Goal: Ask a question

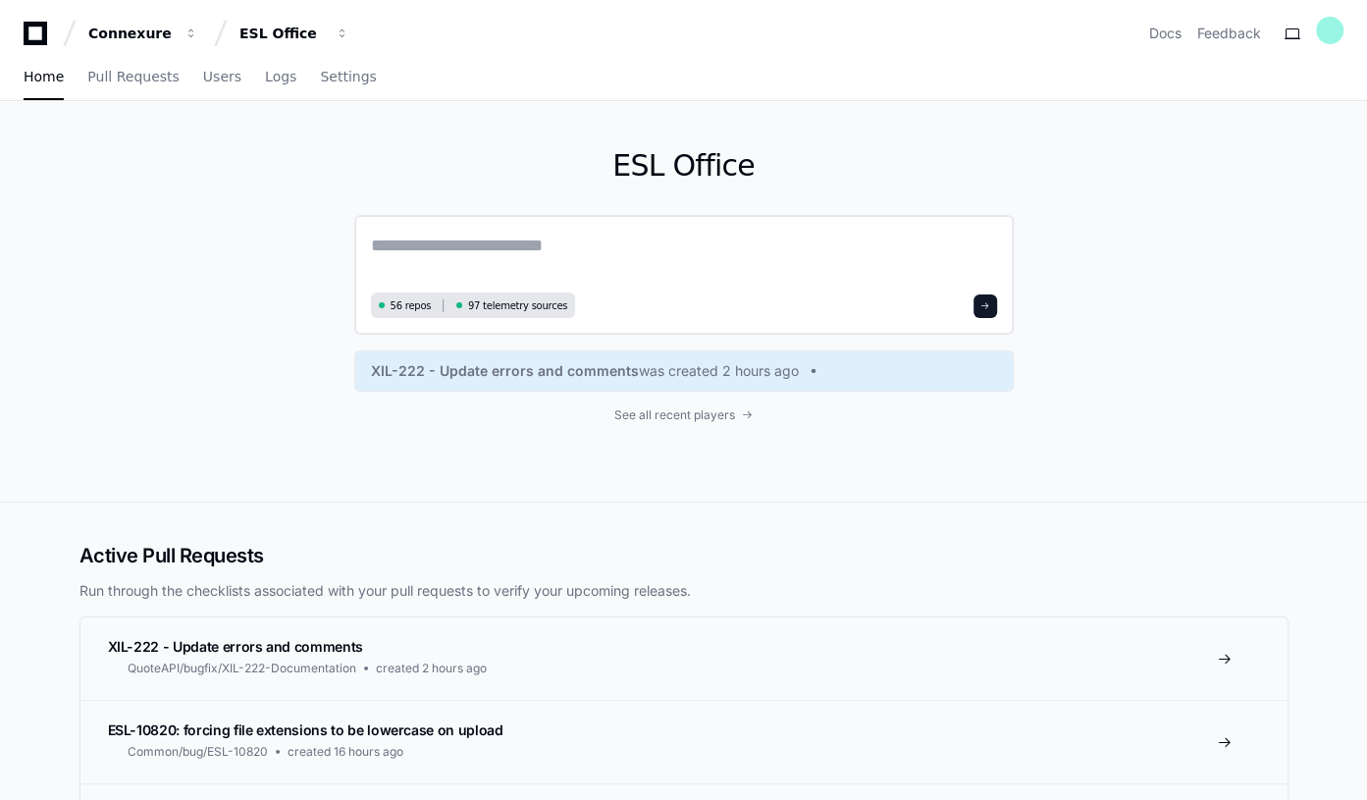
click at [405, 250] on textarea at bounding box center [684, 259] width 626 height 55
paste textarea "**********"
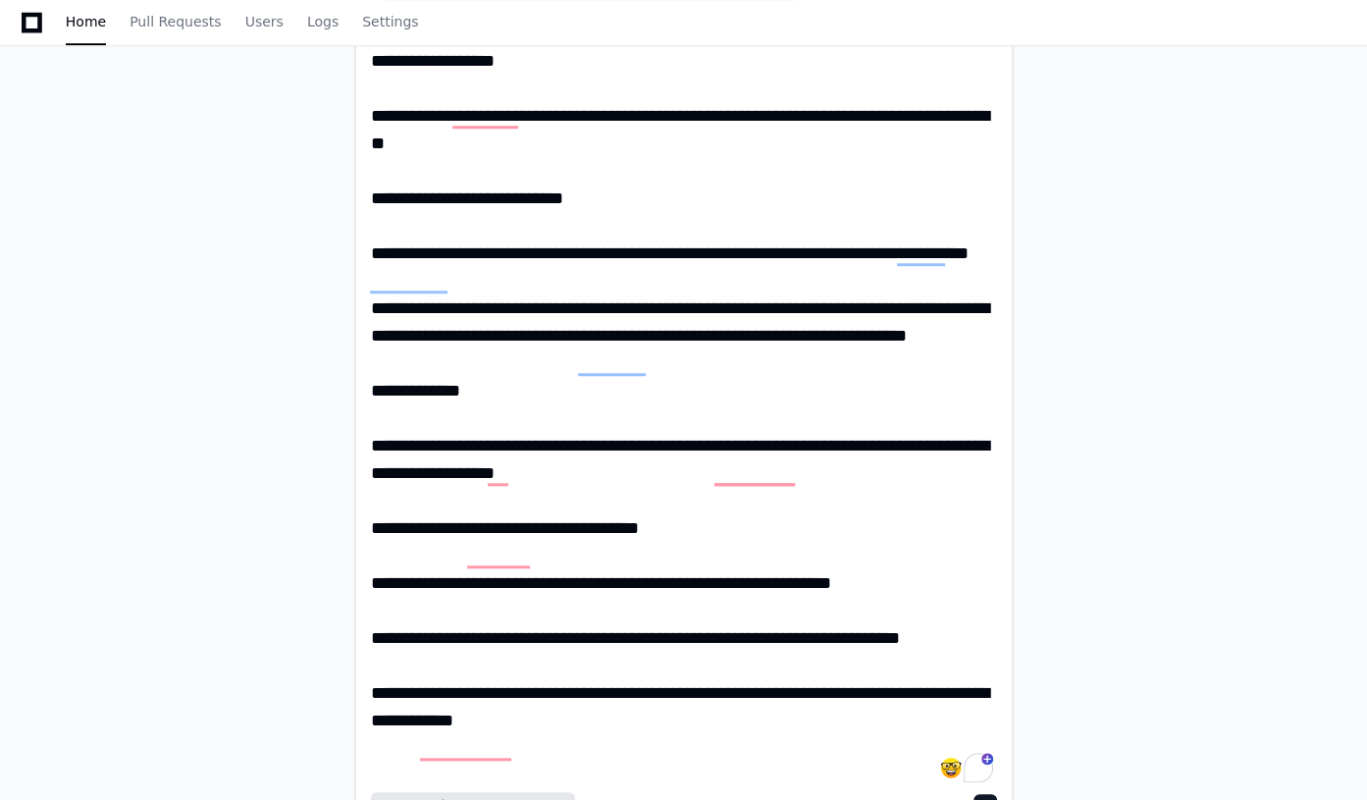
scroll to position [1249, 0]
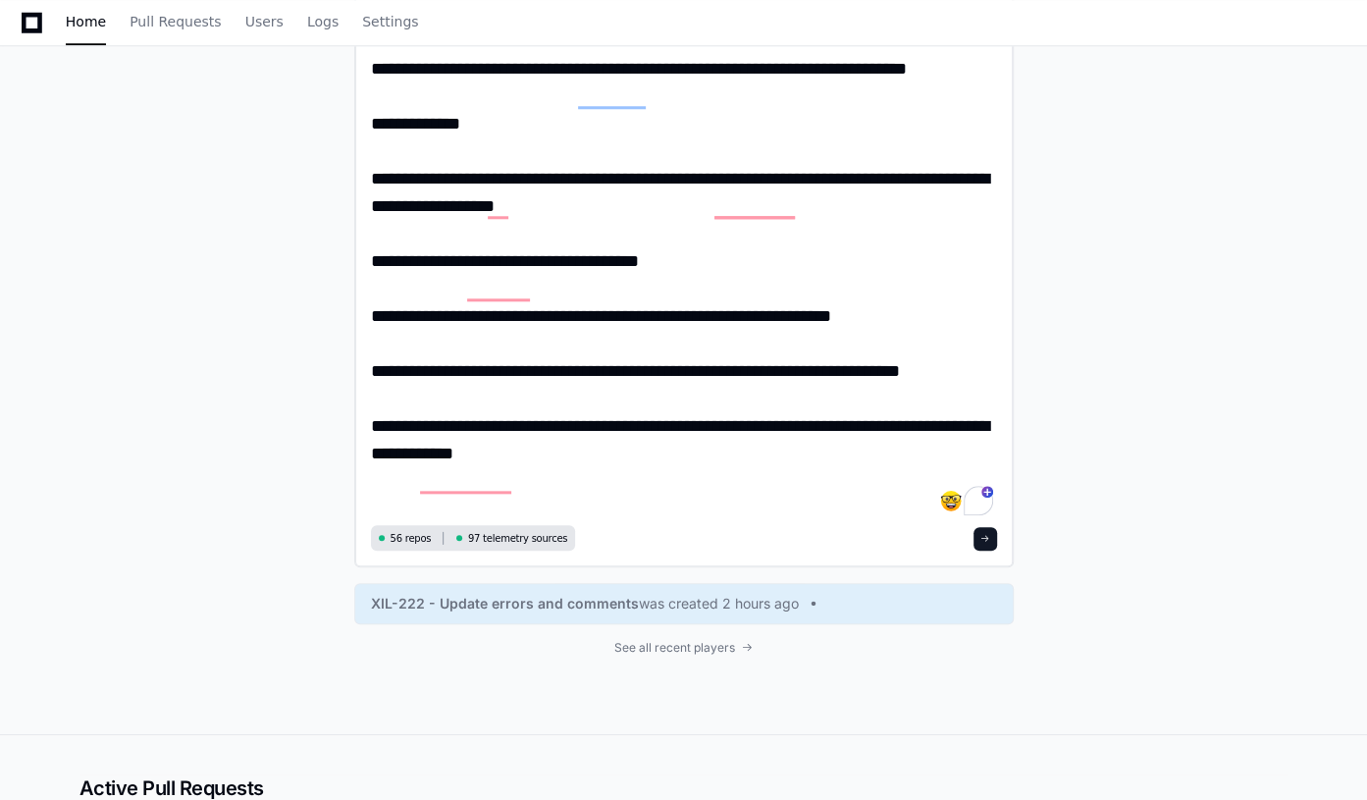
type textarea "**********"
click at [987, 539] on span at bounding box center [986, 539] width 10 height 10
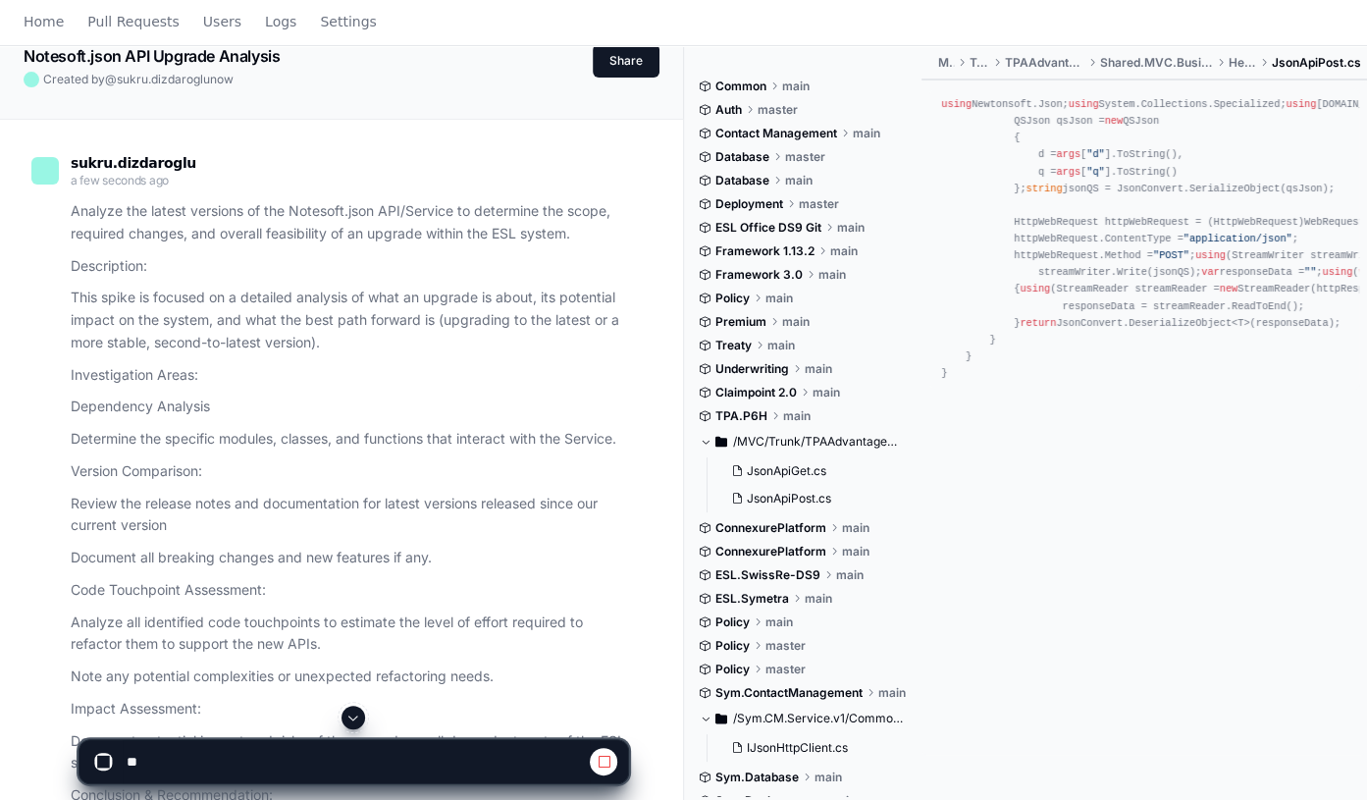
scroll to position [356, 0]
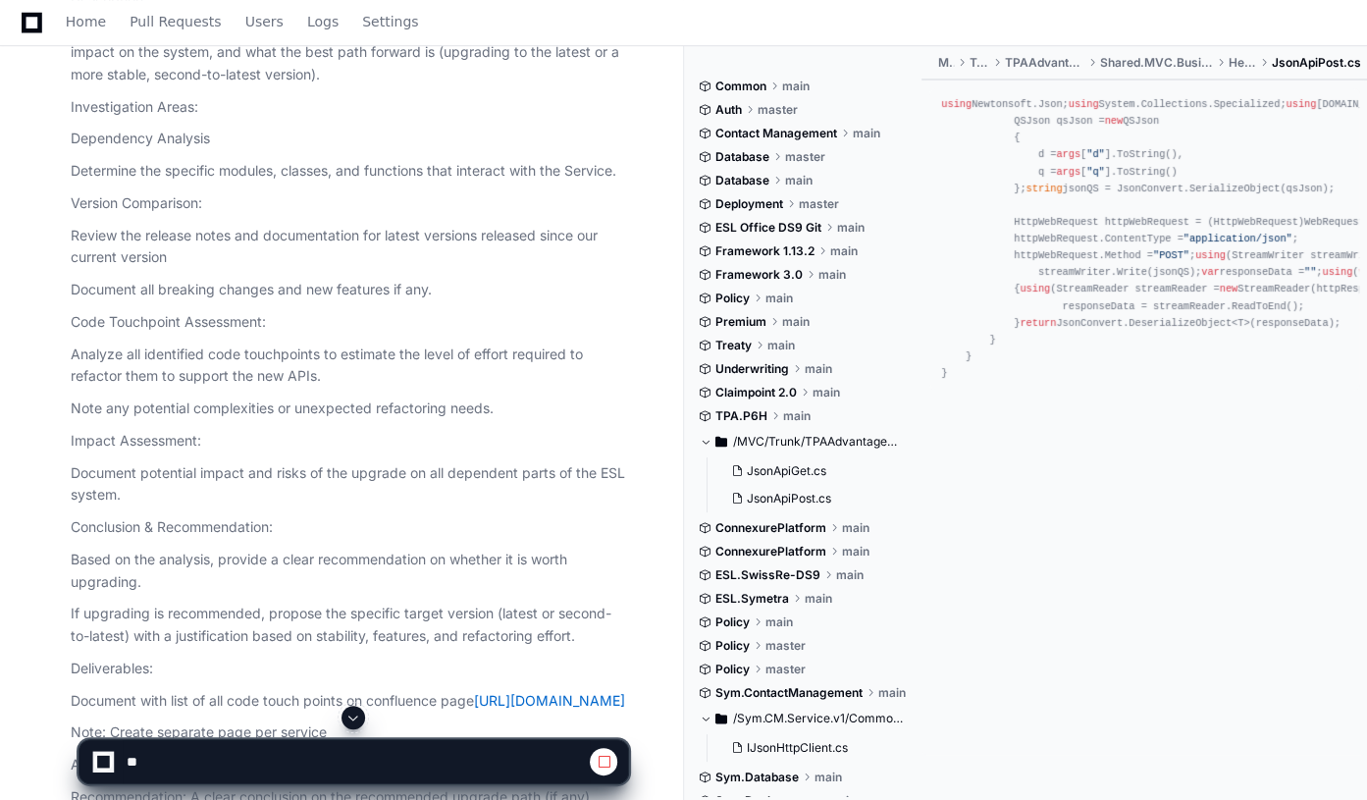
click at [356, 718] on span at bounding box center [354, 718] width 16 height 16
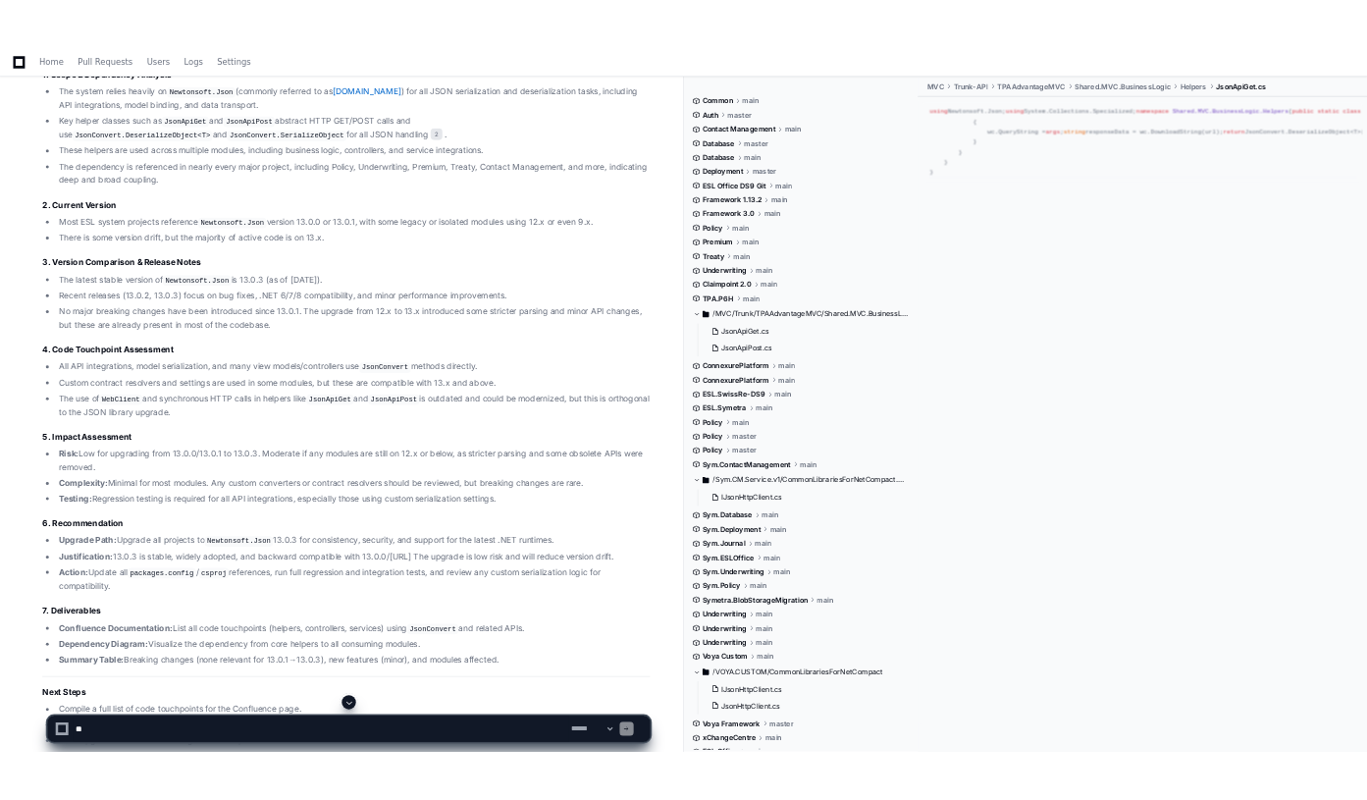
scroll to position [1467, 0]
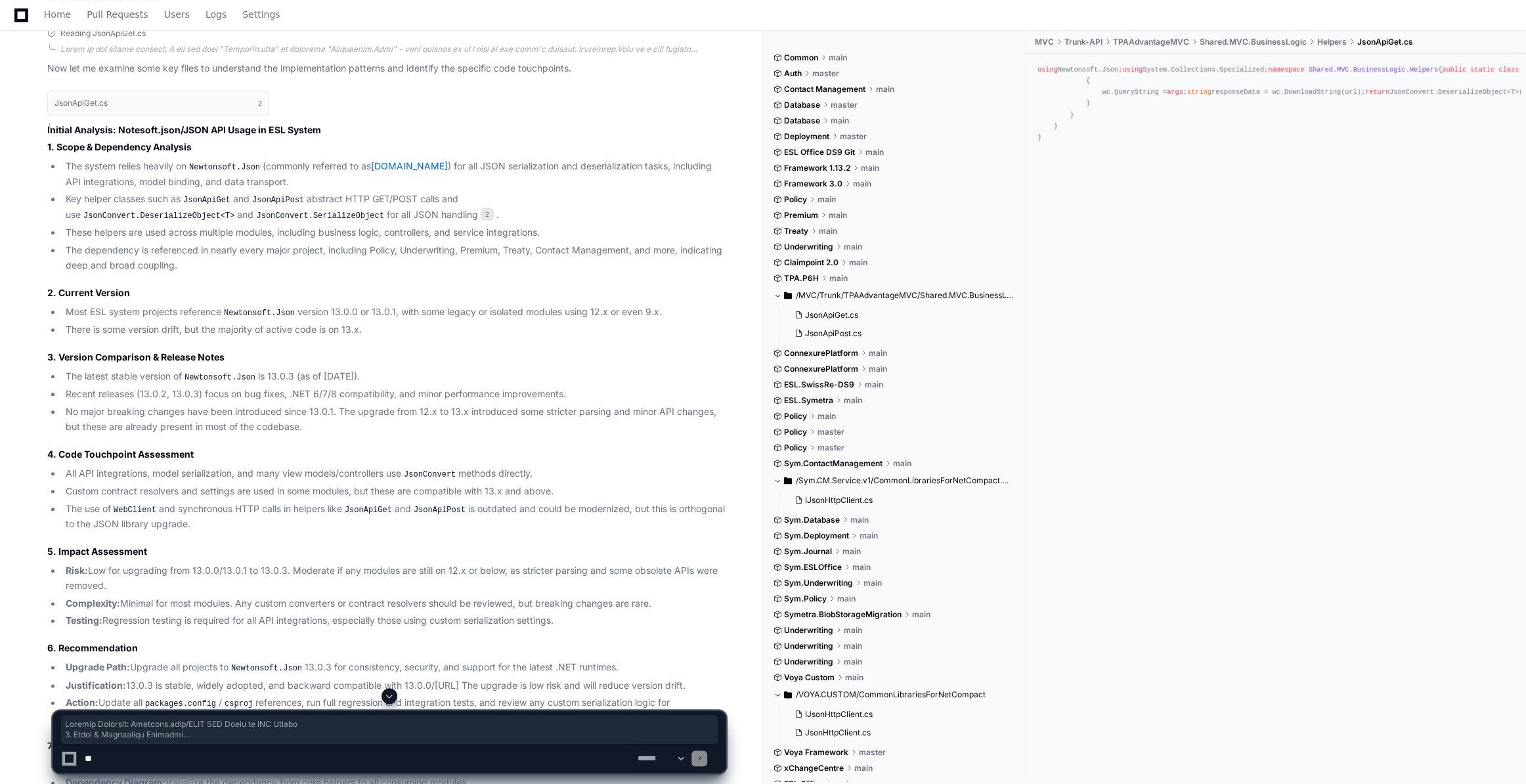
drag, startPoint x: 46, startPoint y: 126, endPoint x: 324, endPoint y: 522, distance: 483.8
click at [324, 515] on div "JsonApiGet.cs 2 Initial Analysis: Notesoft.json/JSON API Usage in ESL System 1.…" at bounding box center [373, 503] width 704 height 841
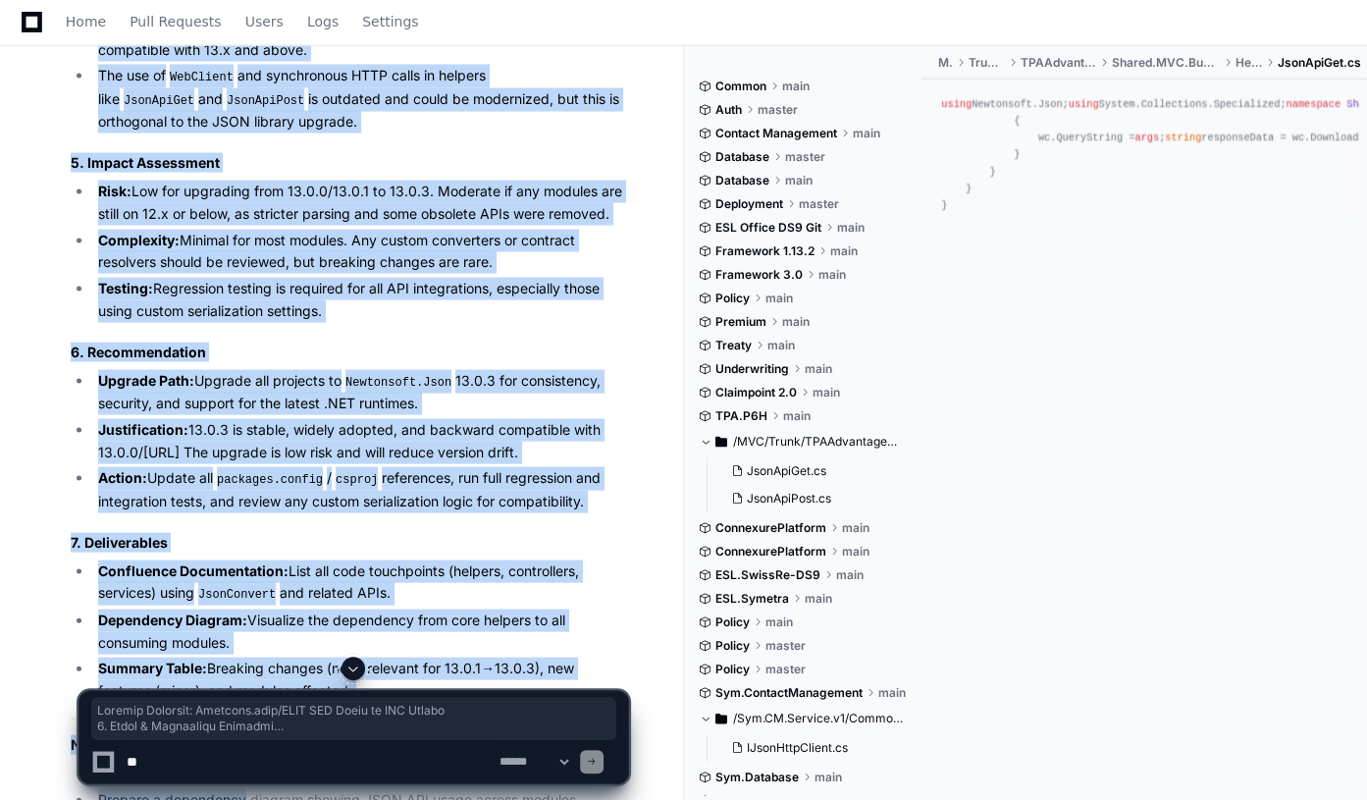
scroll to position [2640, 0]
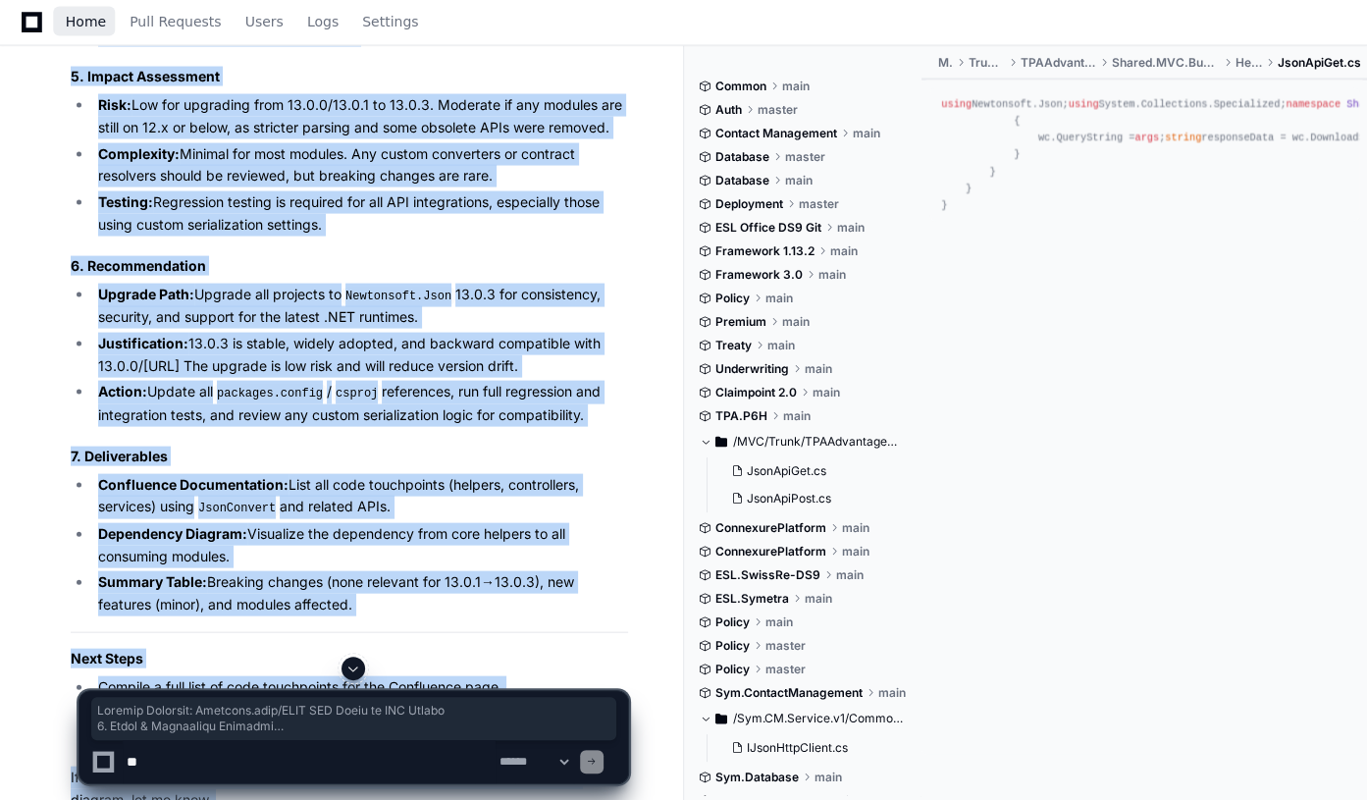
click at [76, 27] on span "Home" at bounding box center [86, 22] width 40 height 12
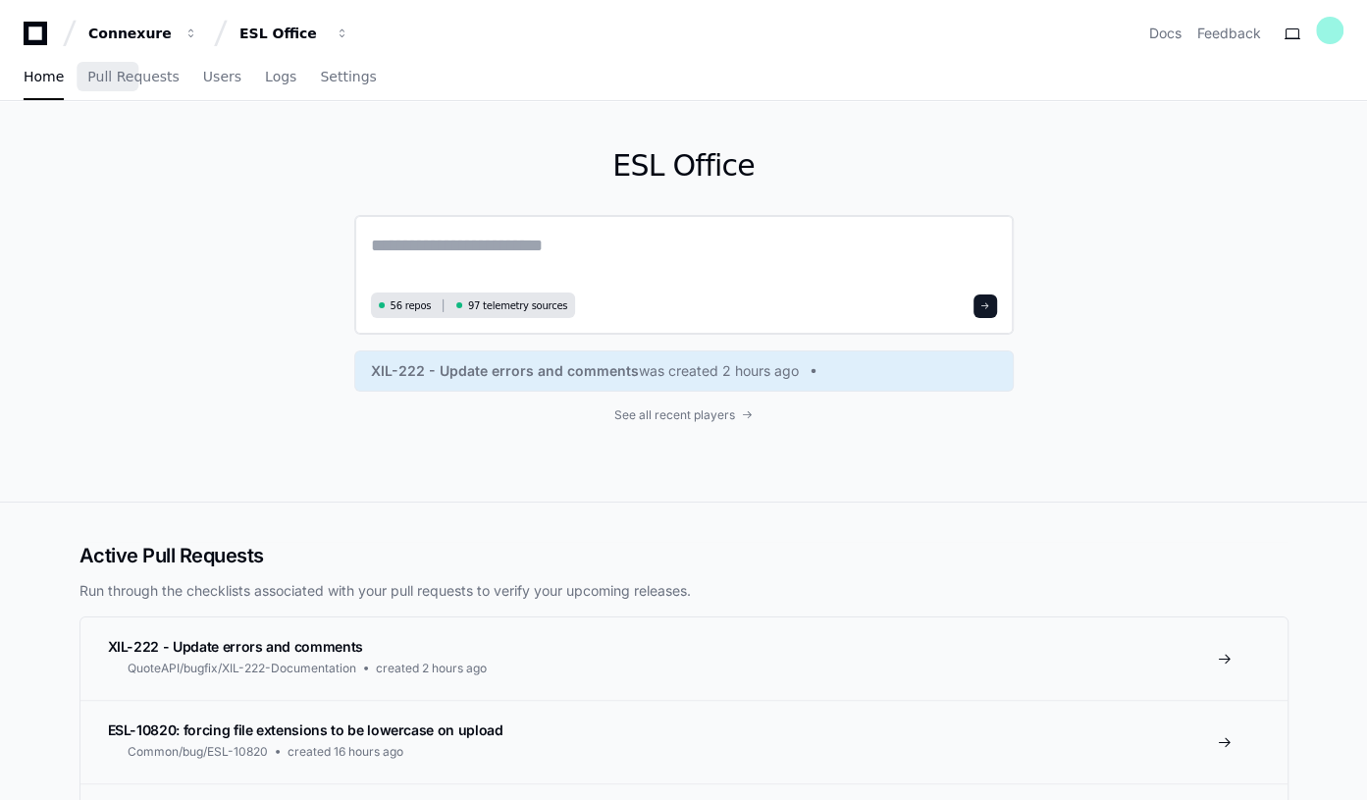
click at [448, 246] on textarea at bounding box center [684, 259] width 626 height 55
paste textarea "**********"
type textarea "**********"
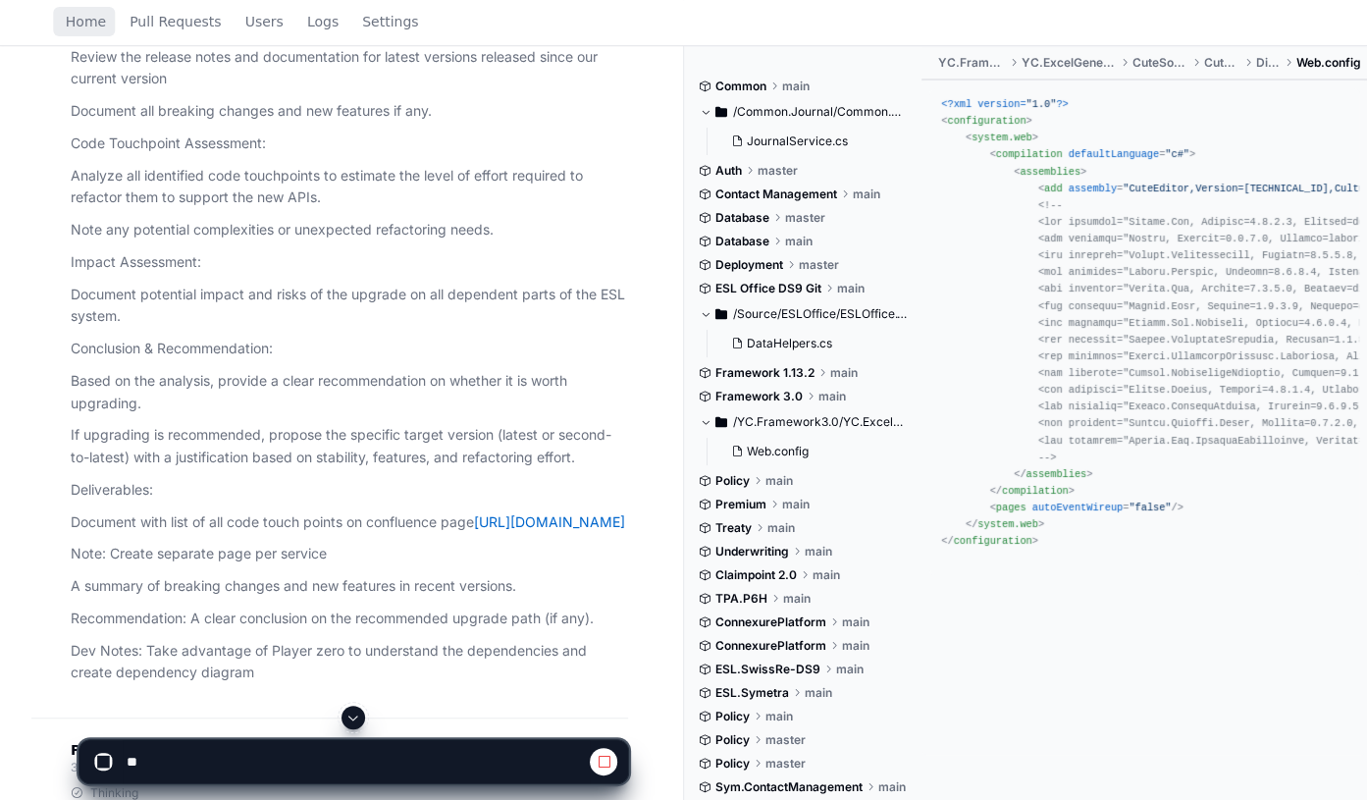
scroll to position [892, 0]
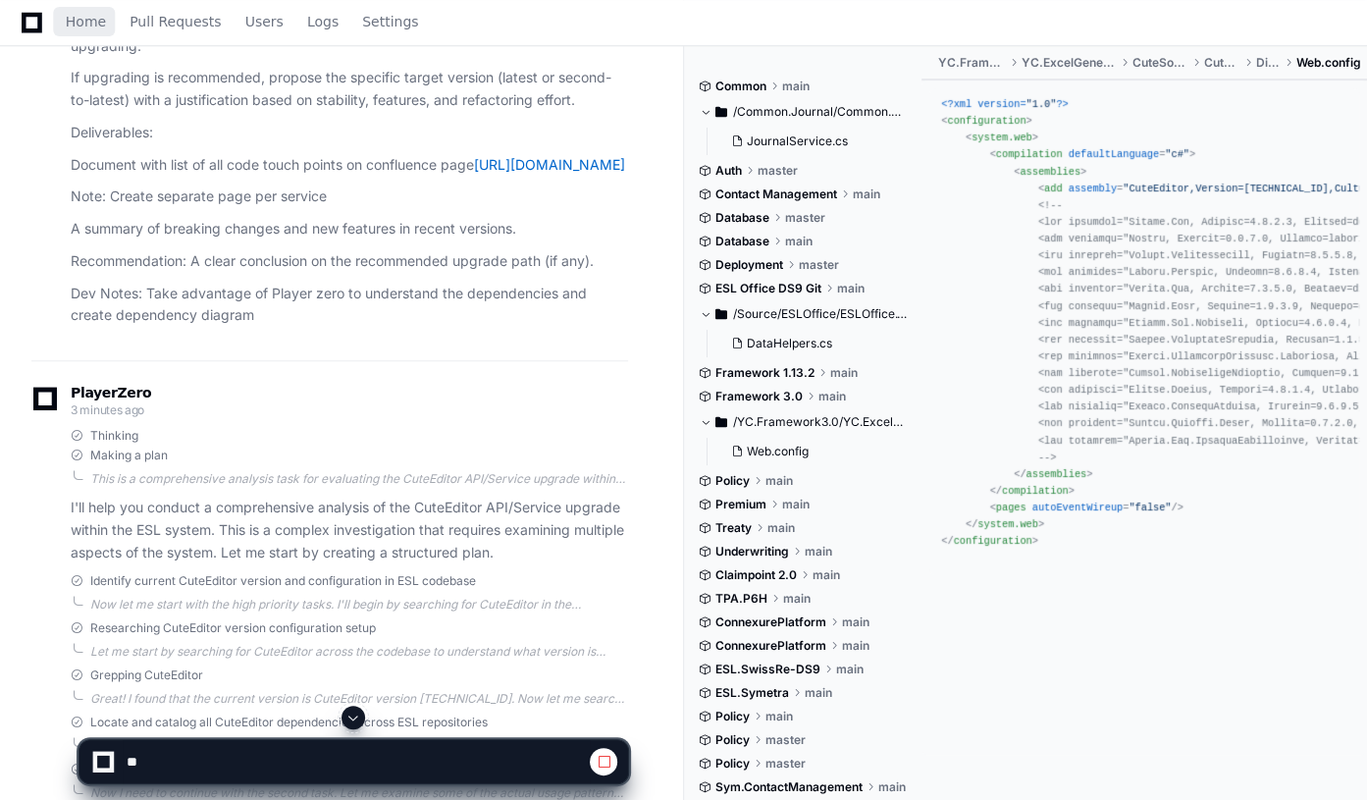
click at [353, 721] on span at bounding box center [354, 718] width 16 height 16
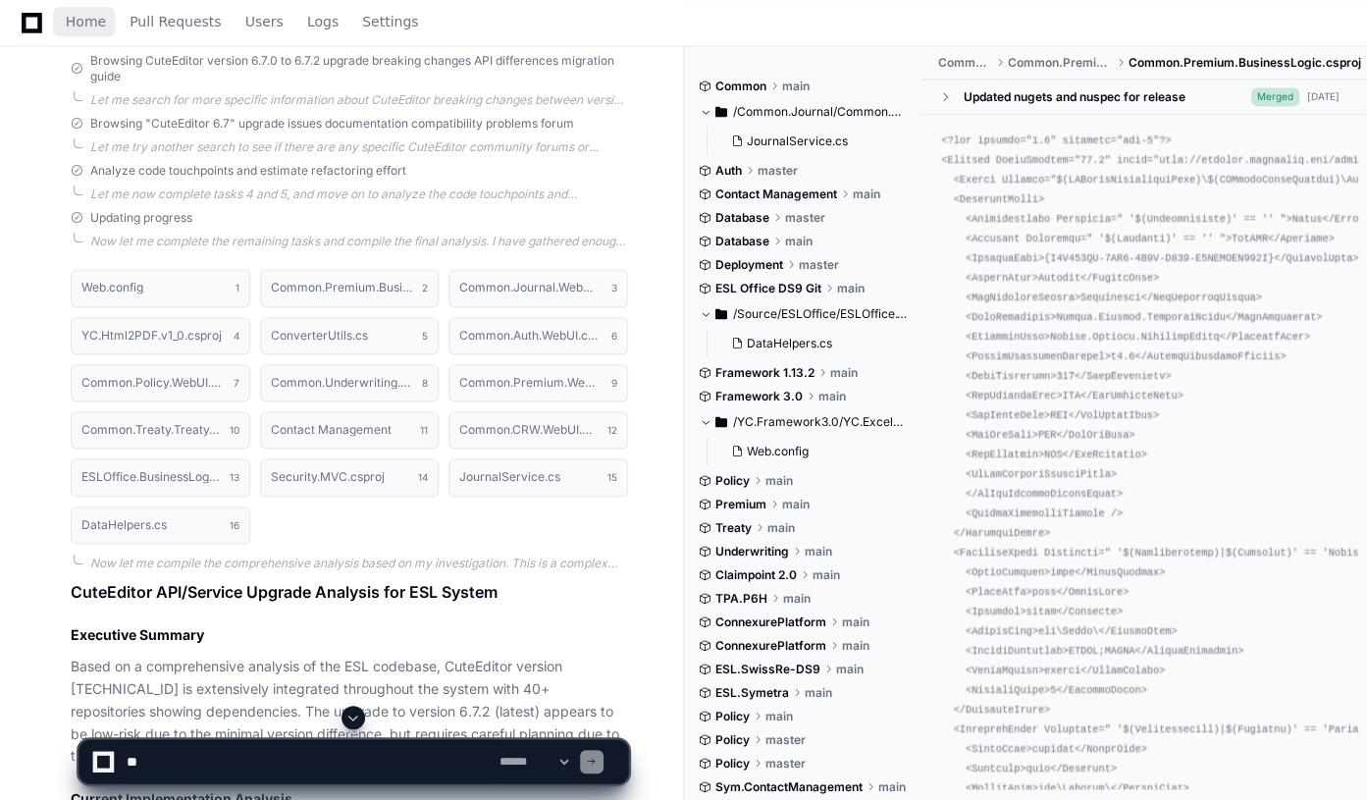
scroll to position [2376, 0]
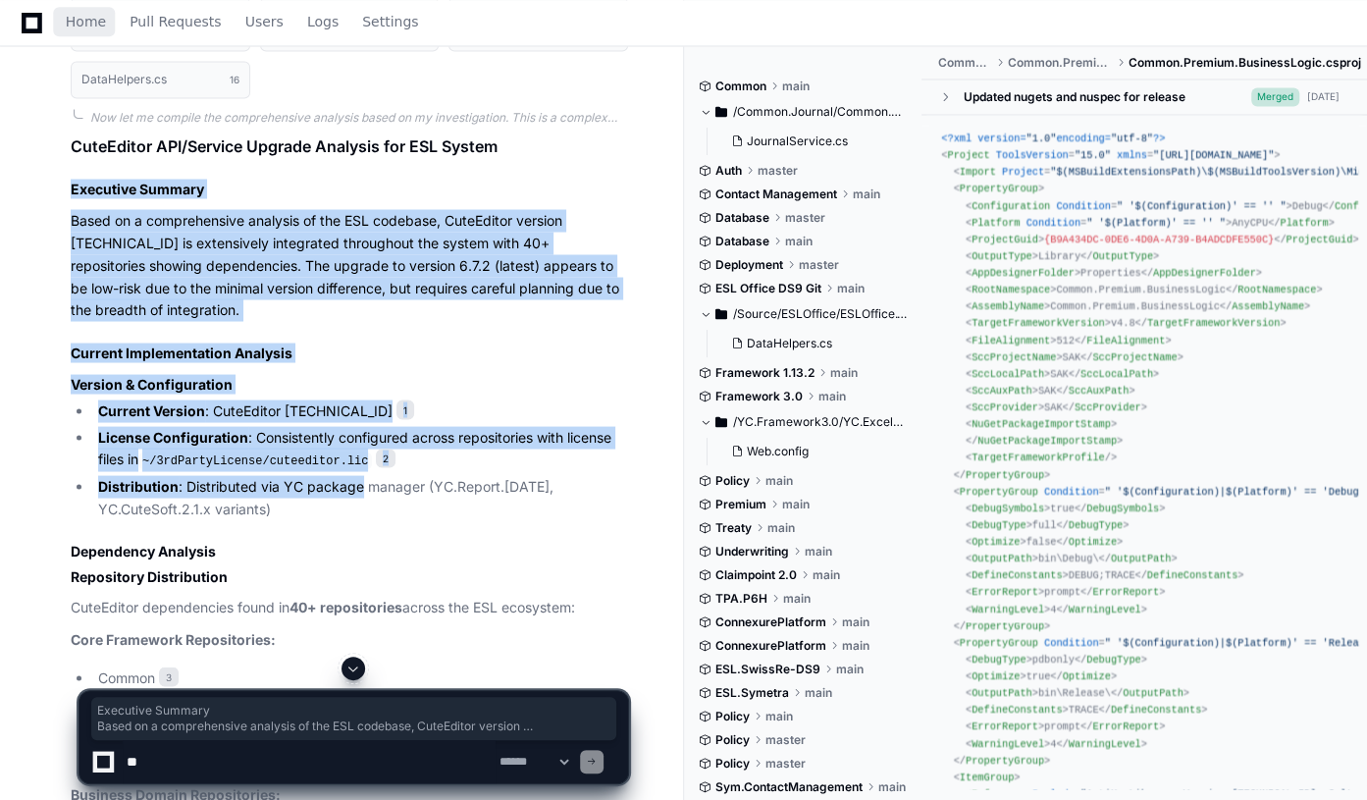
drag, startPoint x: 170, startPoint y: 222, endPoint x: 357, endPoint y: 501, distance: 335.9
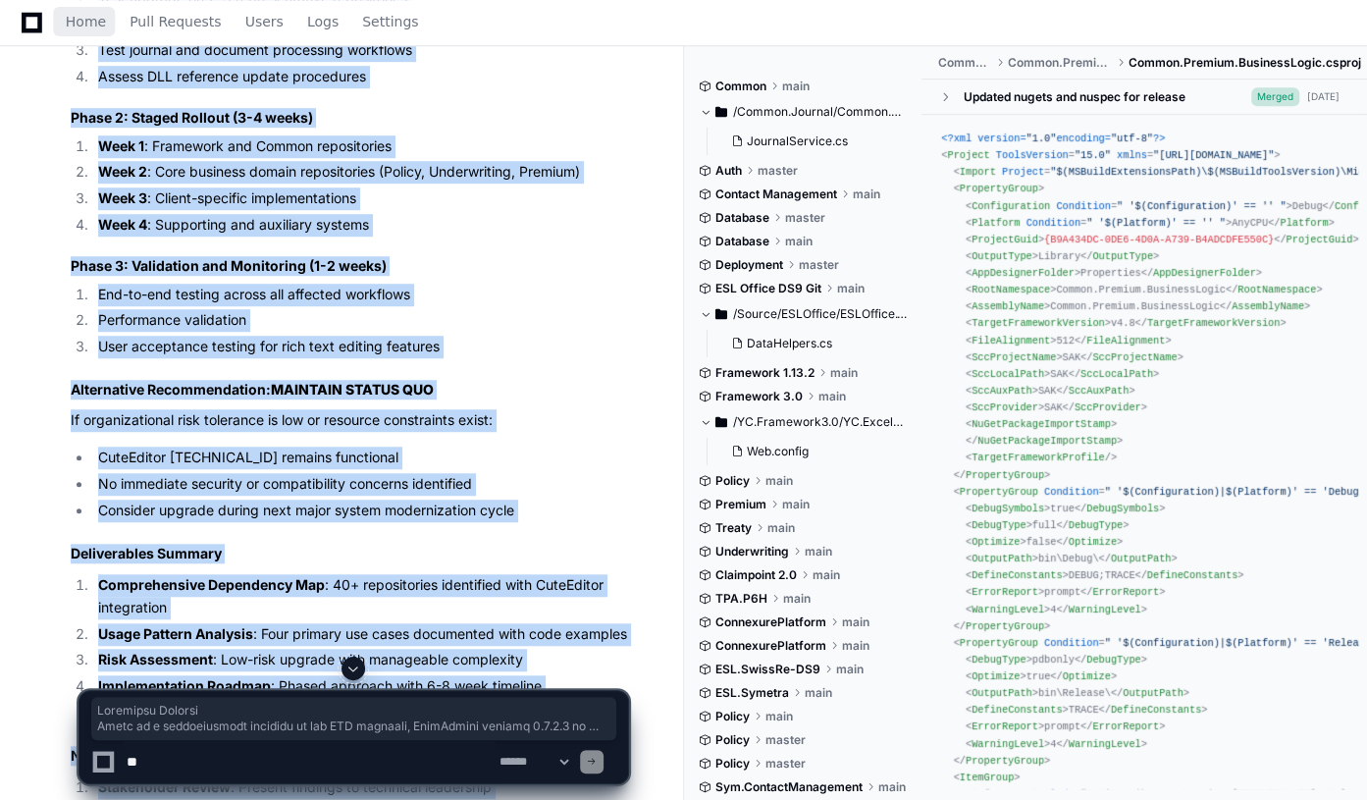
scroll to position [5699, 0]
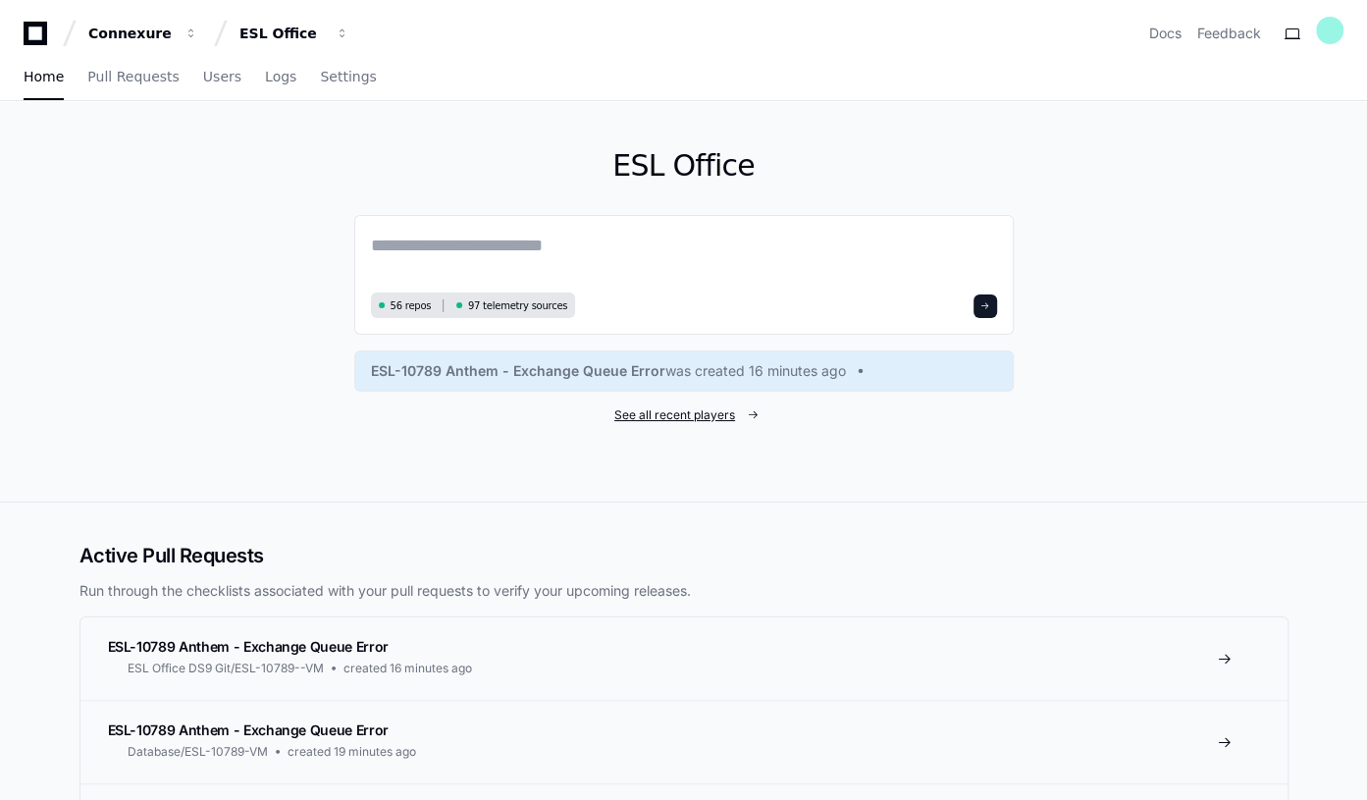
click at [677, 412] on span "See all recent players" at bounding box center [674, 415] width 121 height 16
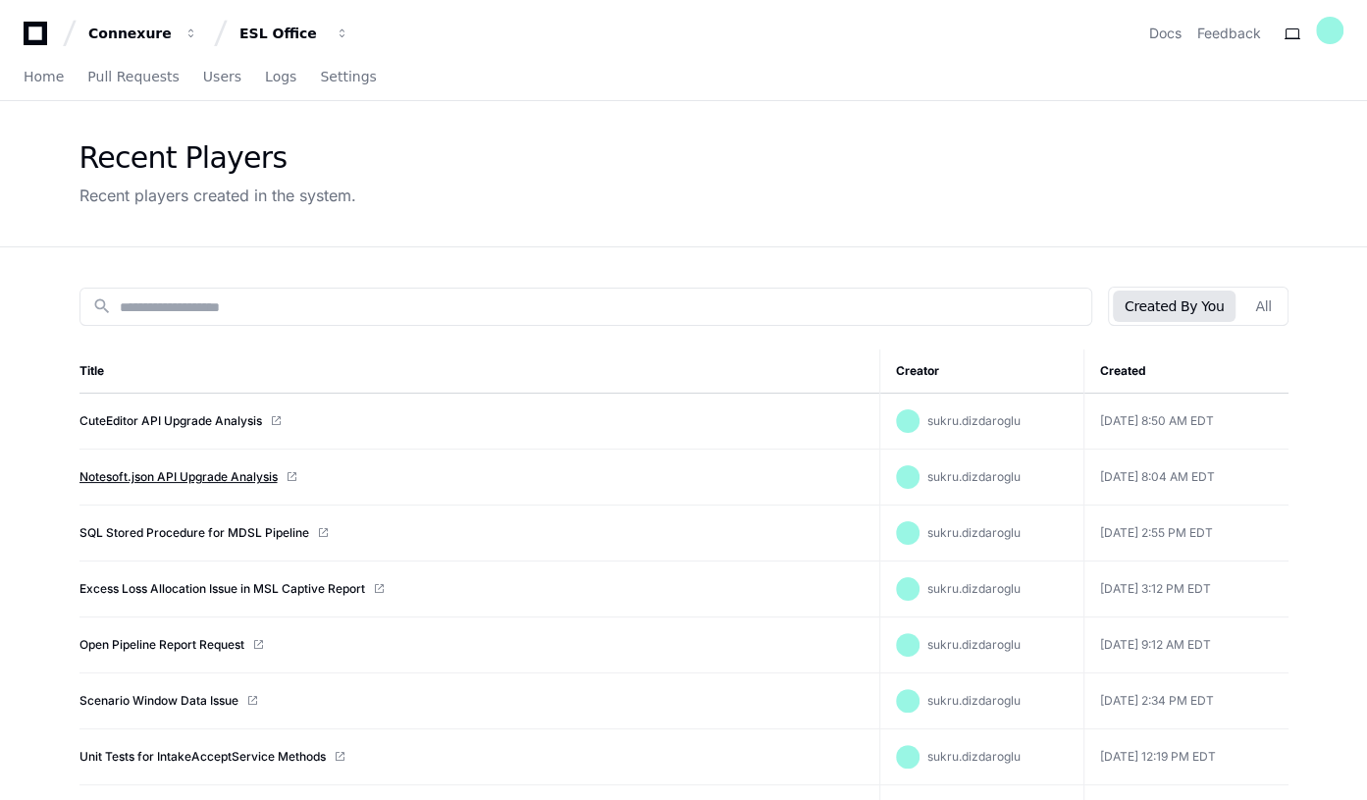
click at [187, 470] on link "Notesoft.json API Upgrade Analysis" at bounding box center [179, 477] width 198 height 16
click at [154, 419] on link "CuteEditor API Upgrade Analysis" at bounding box center [171, 421] width 183 height 16
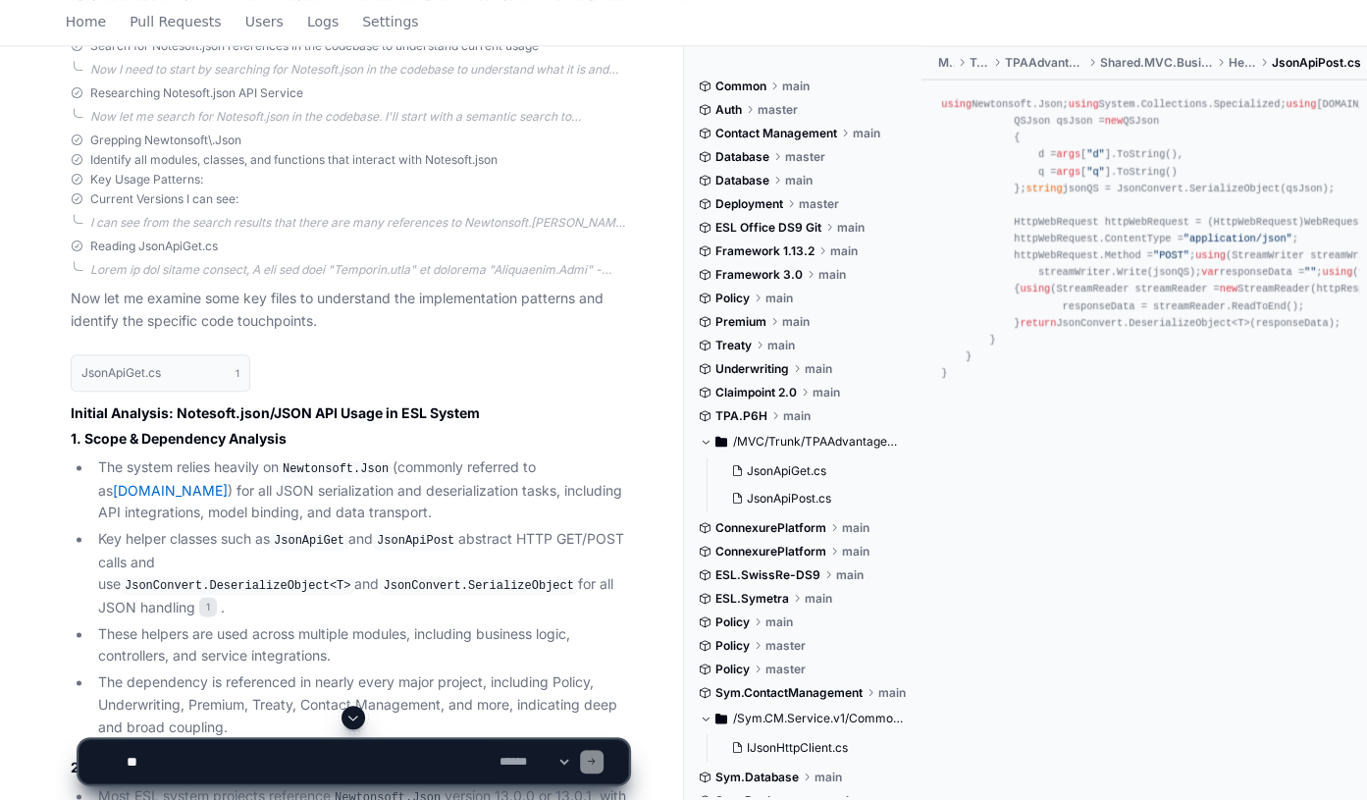
scroll to position [1249, 0]
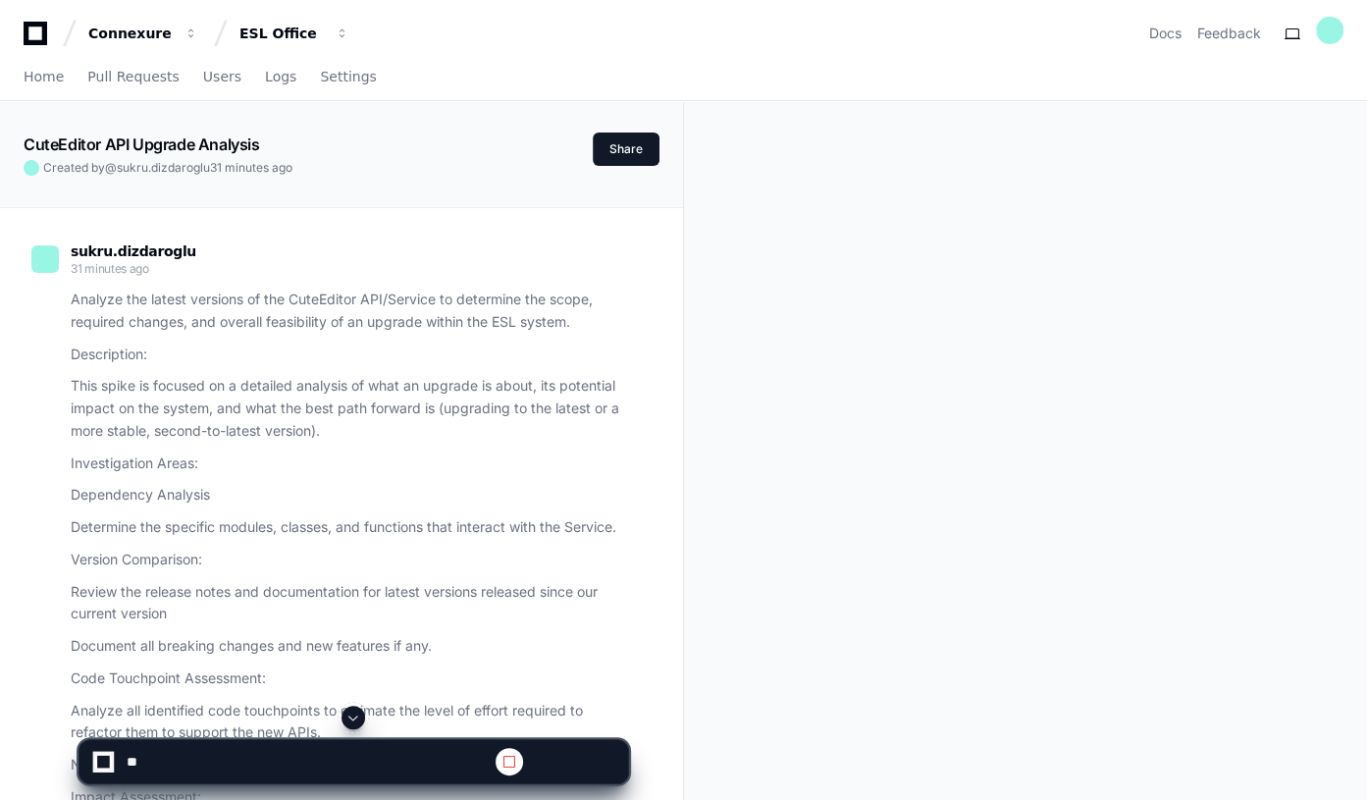
click at [352, 723] on span at bounding box center [354, 718] width 16 height 16
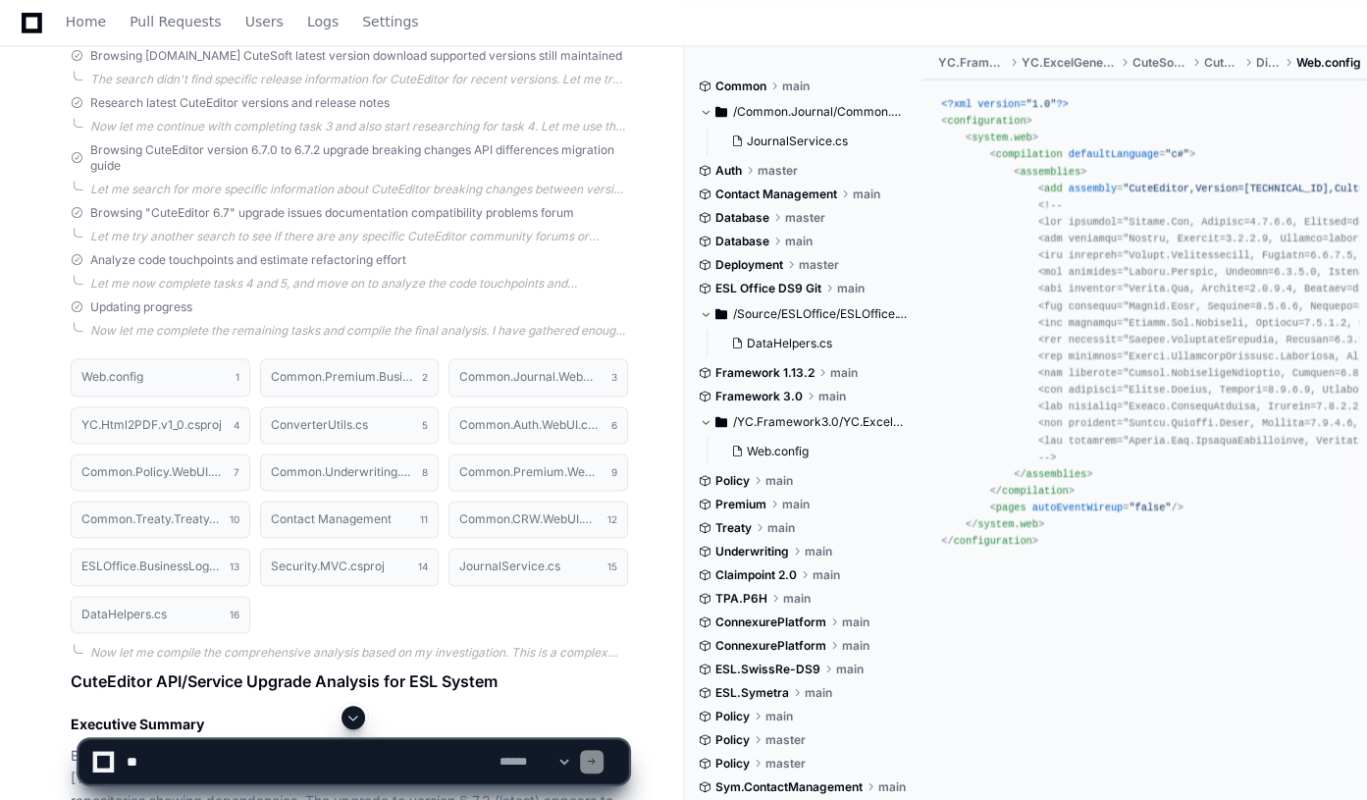
scroll to position [1931, 0]
